Goal: Information Seeking & Learning: Learn about a topic

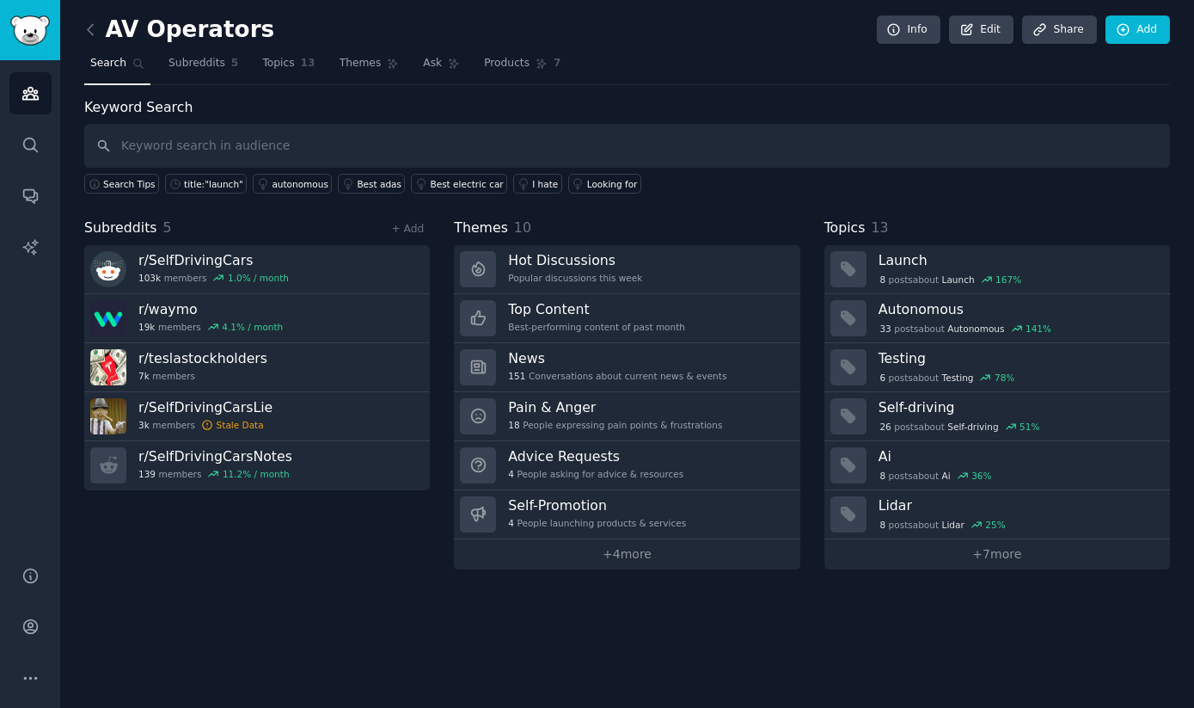
click at [381, 608] on div "AV Operators Info Edit Share Add Search Subreddits 5 Topics 13 Themes Ask Produ…" at bounding box center [627, 354] width 1134 height 708
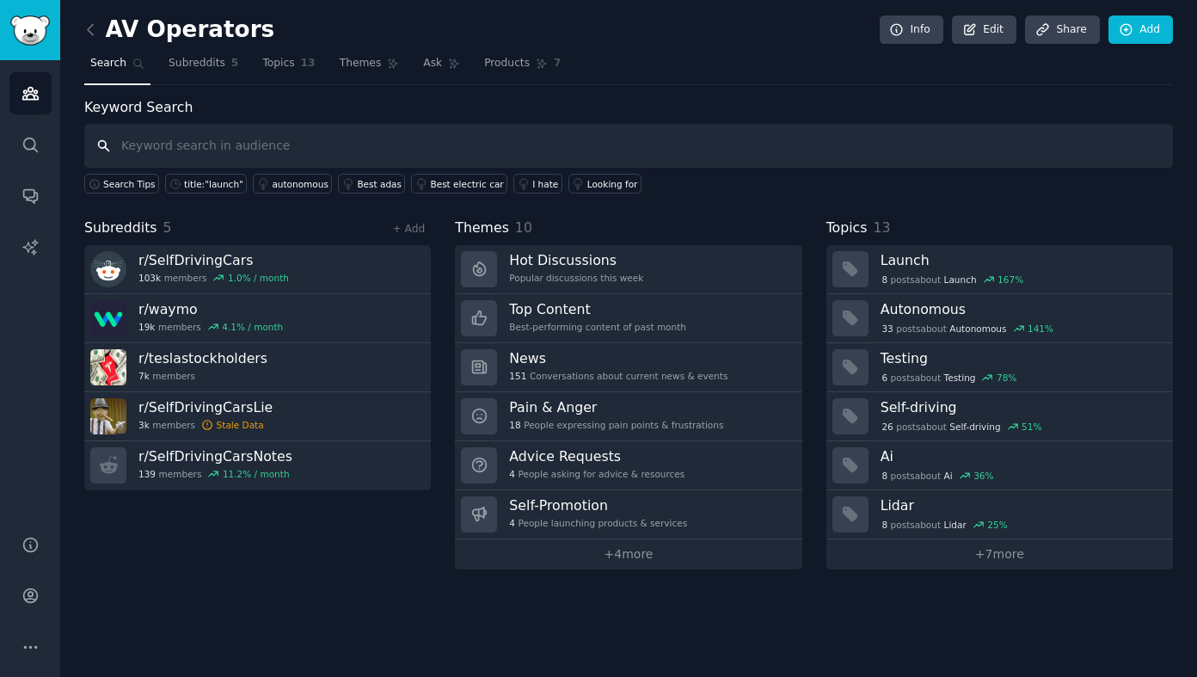
click at [229, 147] on input "text" at bounding box center [628, 146] width 1089 height 44
type input "c"
type input "cleaning"
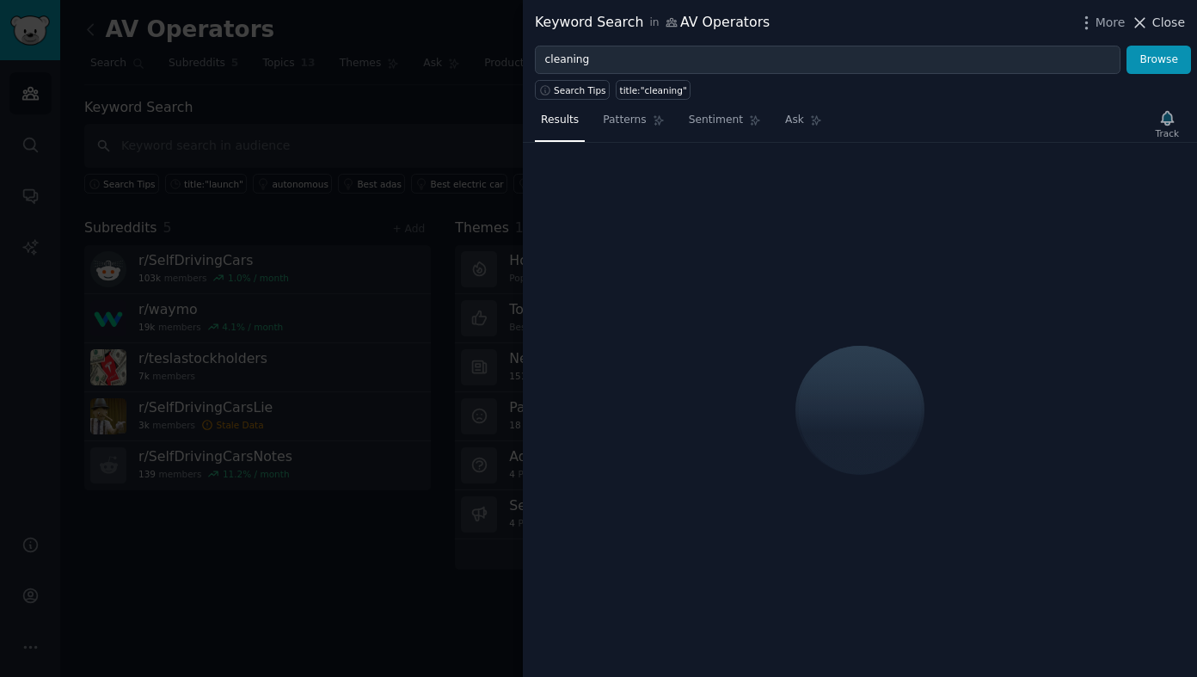
click at [1164, 15] on span "Close" at bounding box center [1168, 23] width 33 height 18
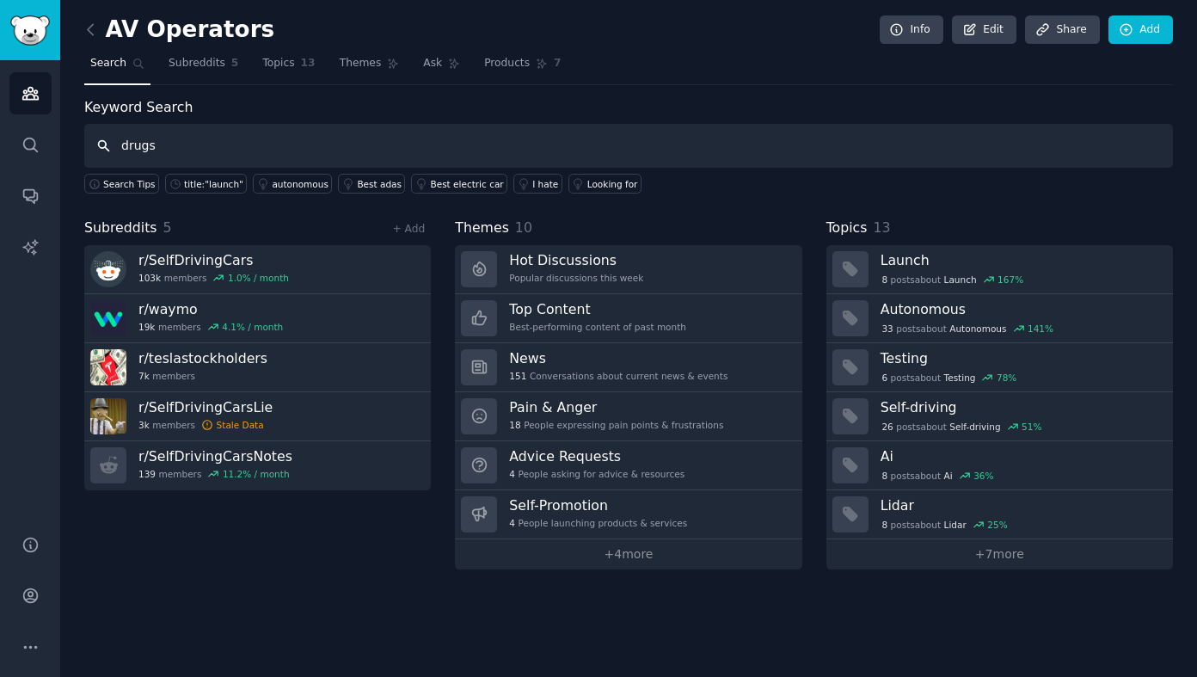
type input "drugs"
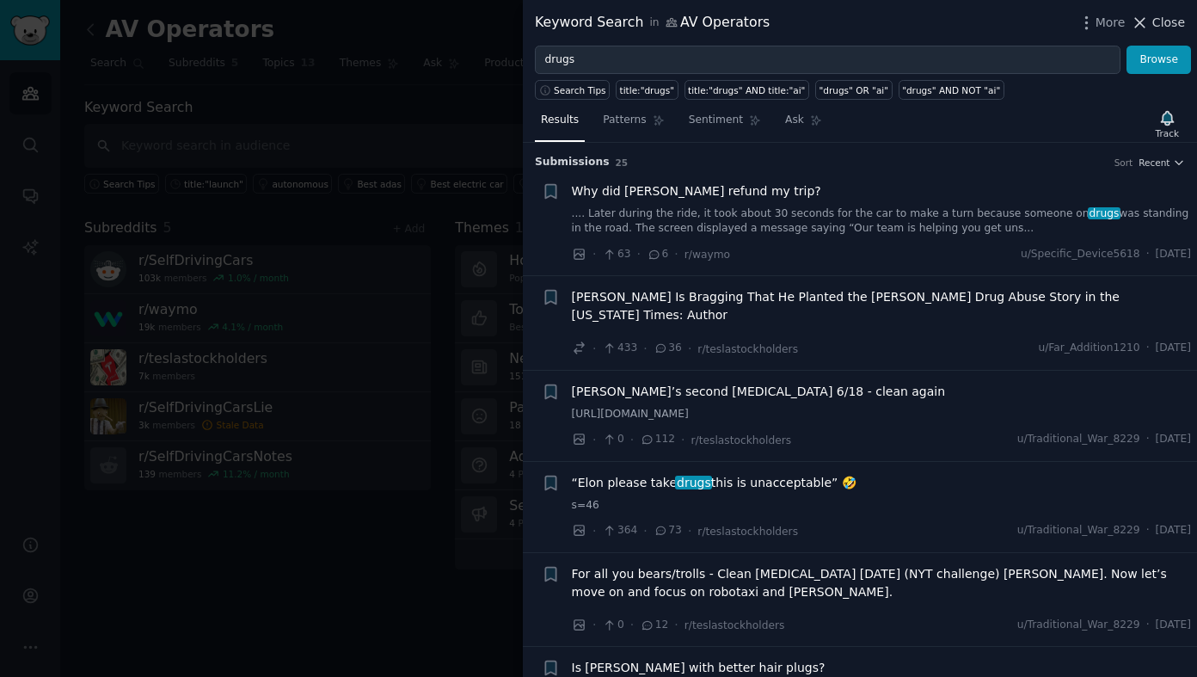
click at [1171, 21] on span "Close" at bounding box center [1168, 23] width 33 height 18
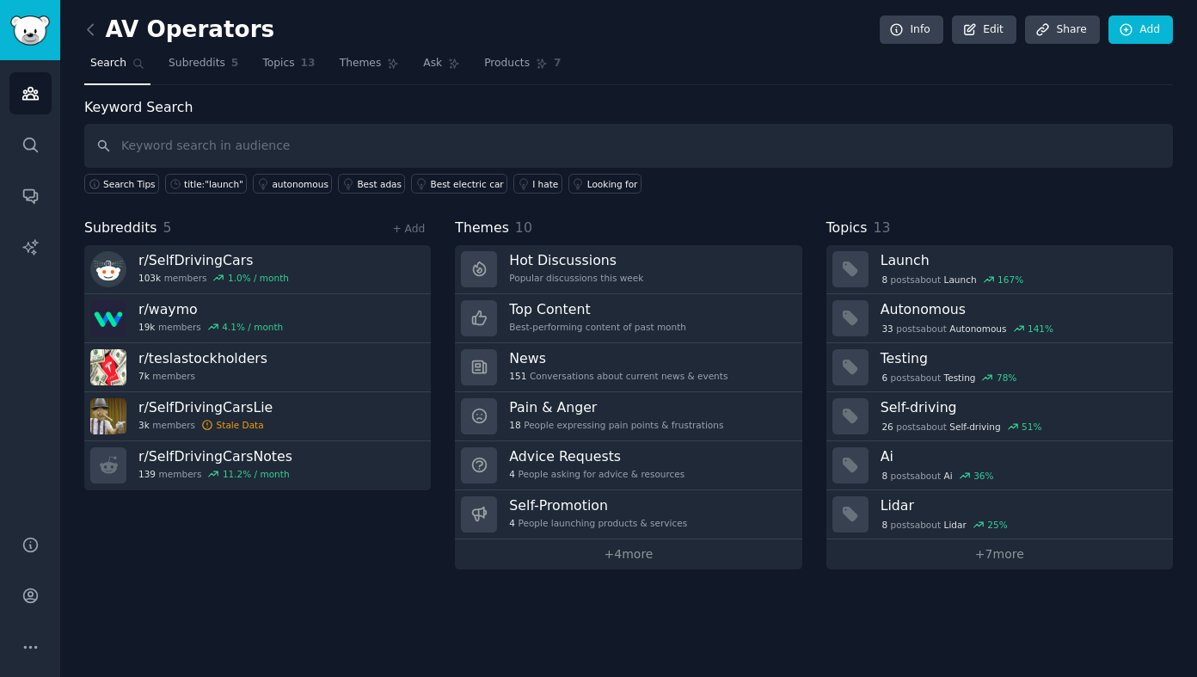
click at [110, 64] on span "Search" at bounding box center [108, 63] width 36 height 15
click at [149, 152] on input "text" at bounding box center [628, 146] width 1089 height 44
click at [35, 39] on img "Sidebar" at bounding box center [30, 30] width 40 height 30
